Goal: Submit feedback/report problem: Submit feedback/report problem

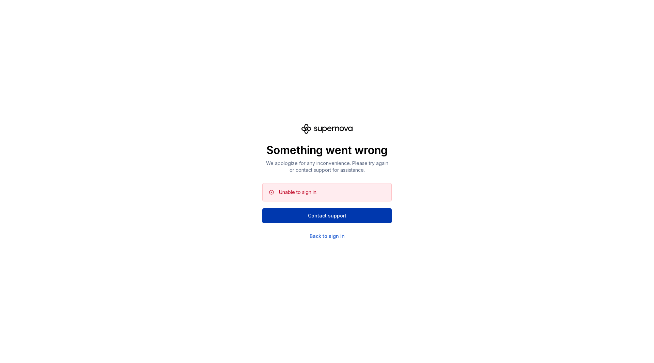
click at [342, 220] on button "Contact support" at bounding box center [326, 215] width 129 height 15
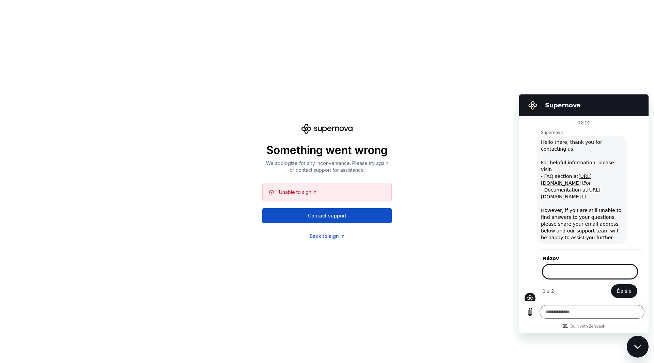
type textarea "*"
click at [328, 238] on div "Back to sign in" at bounding box center [327, 236] width 35 height 7
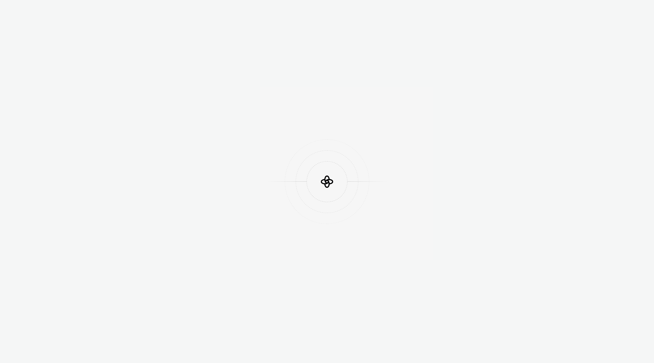
scroll to position [181, 0]
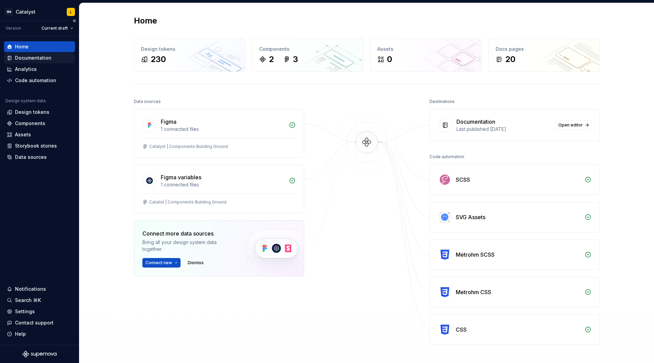
click at [39, 61] on div "Documentation" at bounding box center [39, 57] width 71 height 11
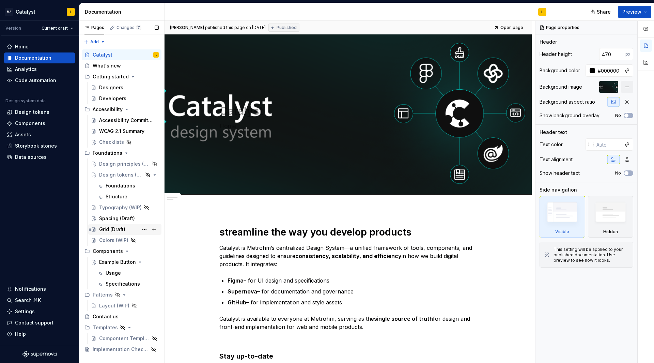
click at [118, 227] on div "Grid (Draft)" at bounding box center [112, 229] width 26 height 7
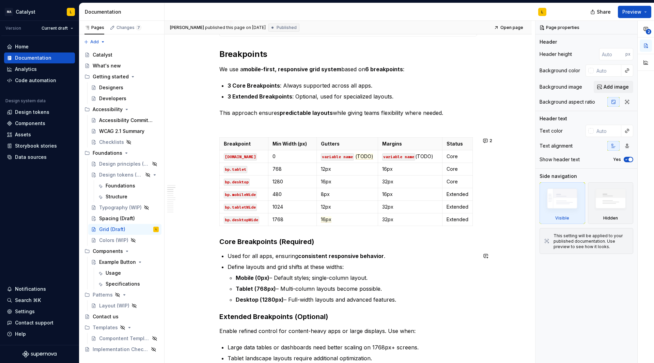
scroll to position [314, 0]
type textarea "*"
